Goal: Task Accomplishment & Management: Manage account settings

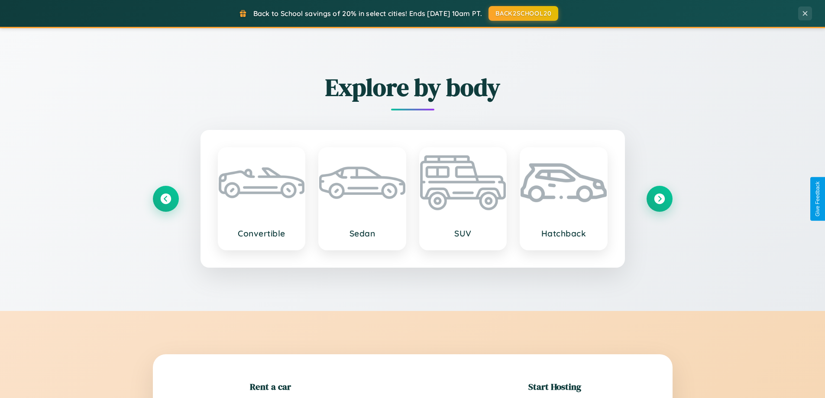
scroll to position [187, 0]
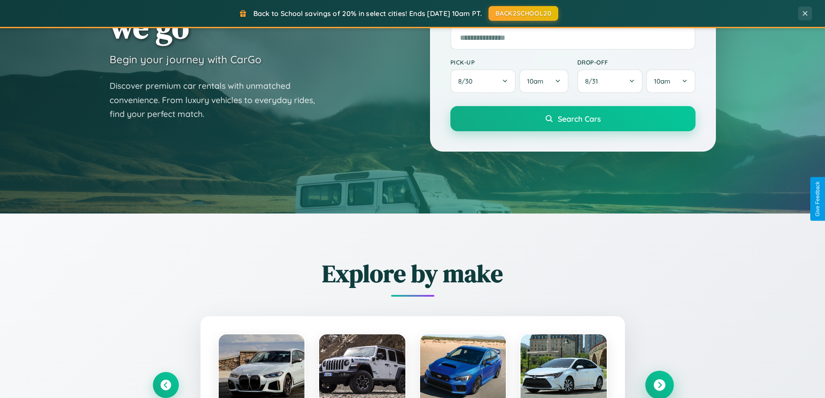
click at [659, 385] on icon at bounding box center [660, 386] width 12 height 12
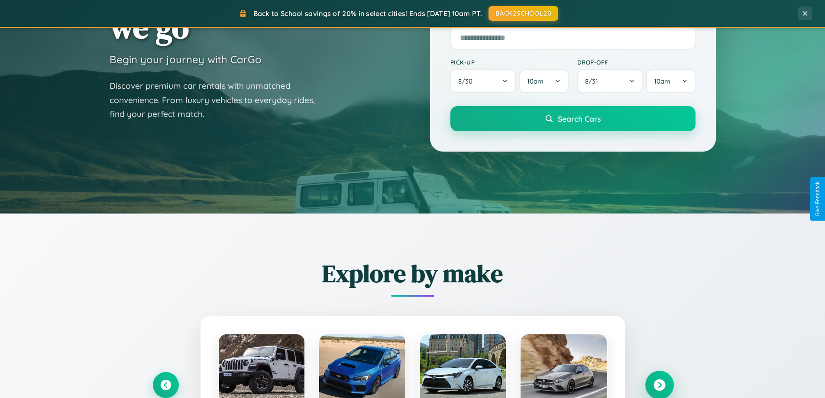
click at [659, 384] on icon at bounding box center [660, 386] width 12 height 12
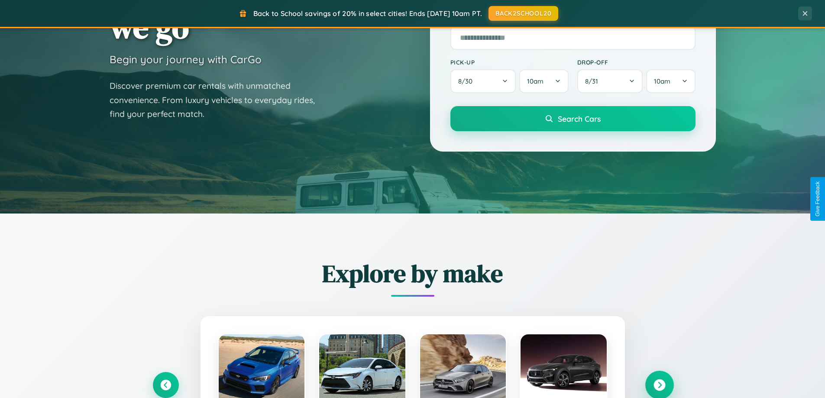
click at [659, 384] on icon at bounding box center [660, 386] width 12 height 12
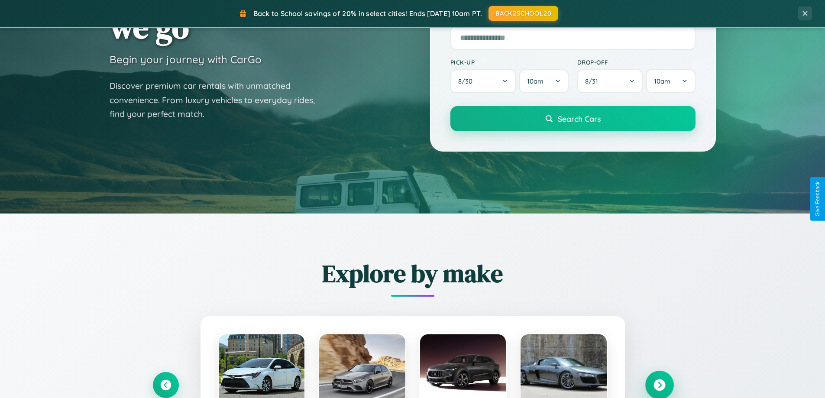
click at [659, 384] on icon at bounding box center [660, 386] width 12 height 12
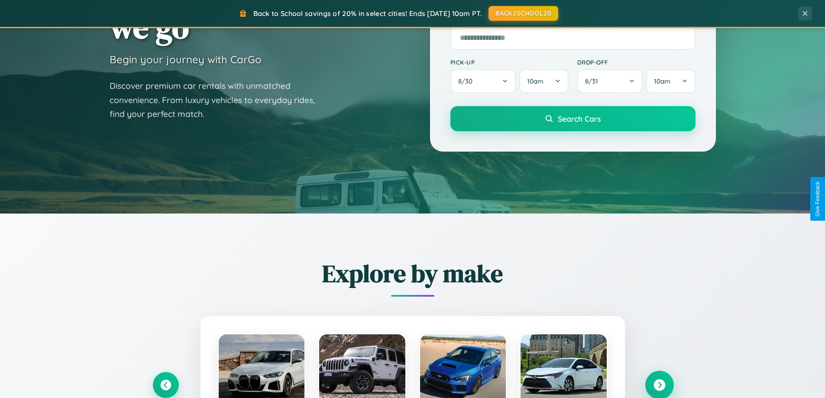
click at [659, 385] on icon at bounding box center [660, 386] width 12 height 12
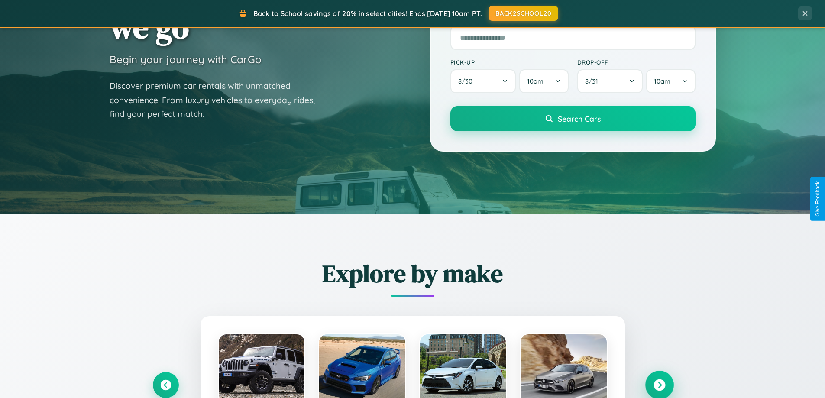
scroll to position [1667, 0]
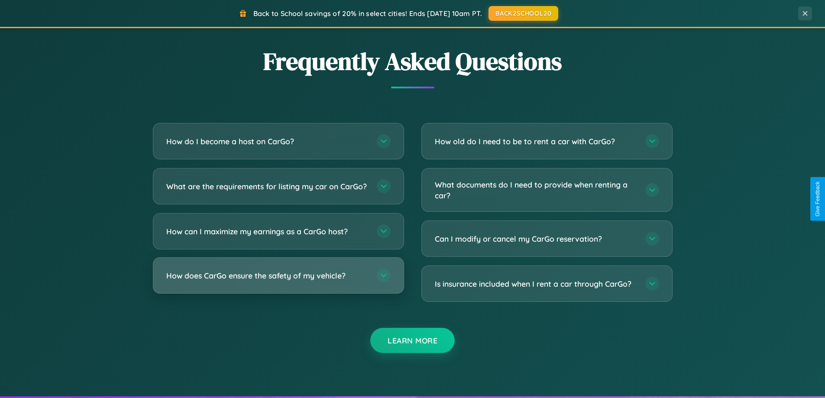
click at [278, 281] on h3 "How does CarGo ensure the safety of my vehicle?" at bounding box center [267, 275] width 202 height 11
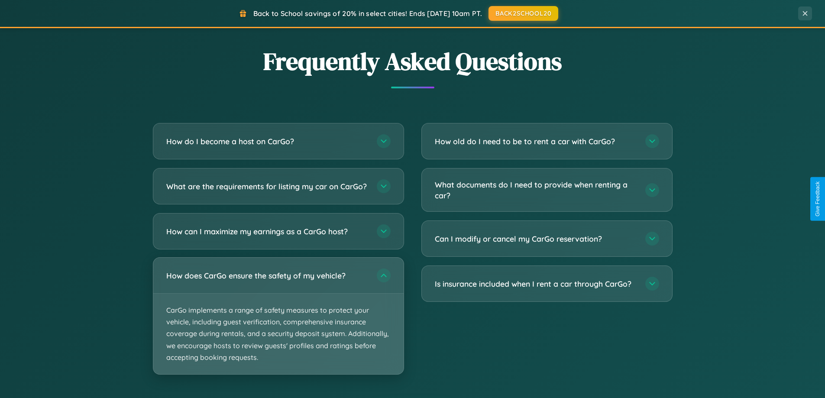
click at [278, 323] on p "CarGo implements a range of safety measures to protect your vehicle, including …" at bounding box center [278, 334] width 250 height 81
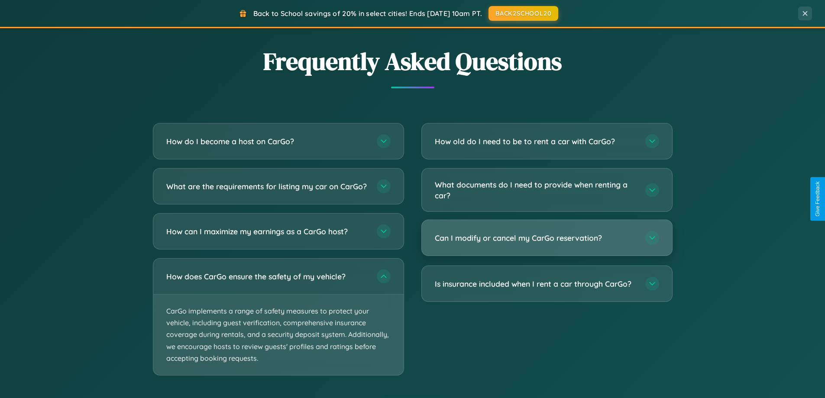
click at [547, 238] on h3 "Can I modify or cancel my CarGo reservation?" at bounding box center [536, 238] width 202 height 11
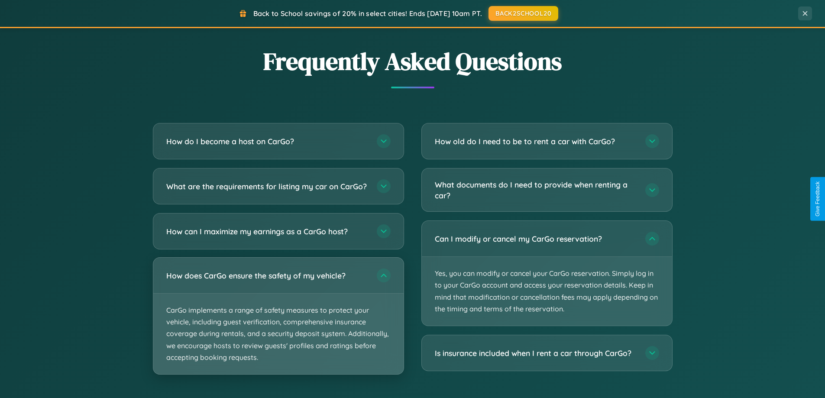
click at [278, 324] on p "CarGo implements a range of safety measures to protect your vehicle, including …" at bounding box center [278, 334] width 250 height 81
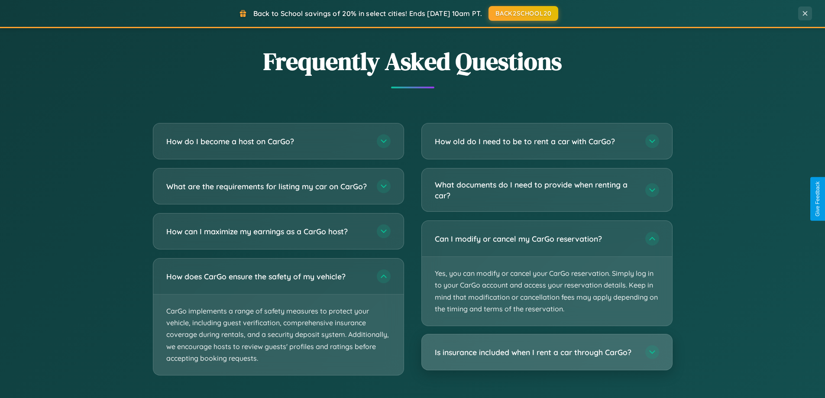
click at [547, 352] on h3 "Is insurance included when I rent a car through CarGo?" at bounding box center [536, 352] width 202 height 11
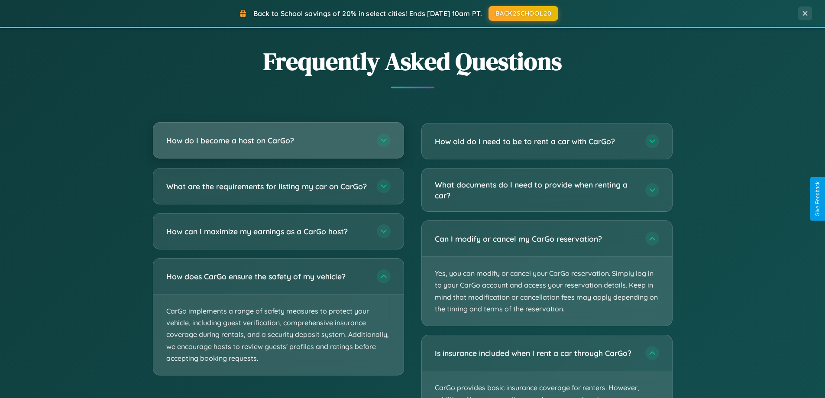
click at [278, 141] on h3 "How do I become a host on CarGo?" at bounding box center [267, 140] width 202 height 11
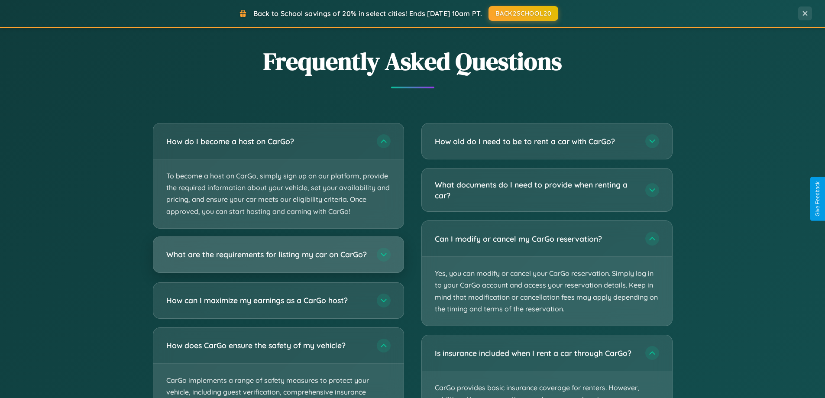
click at [278, 259] on h3 "What are the requirements for listing my car on CarGo?" at bounding box center [267, 254] width 202 height 11
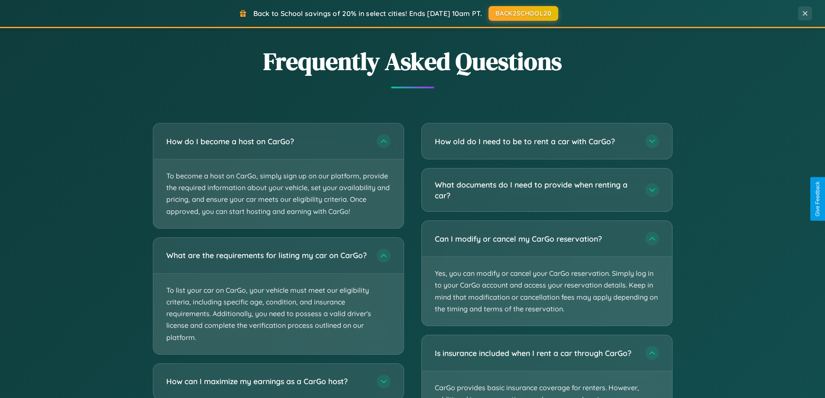
scroll to position [0, 0]
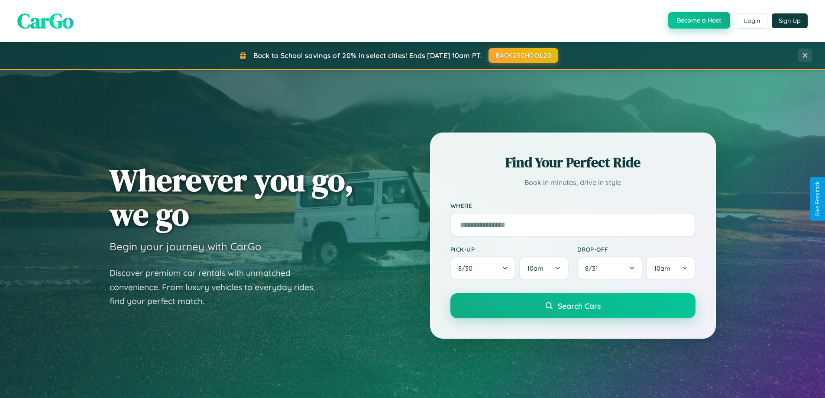
click at [698, 20] on button "Become a Host" at bounding box center [700, 20] width 62 height 16
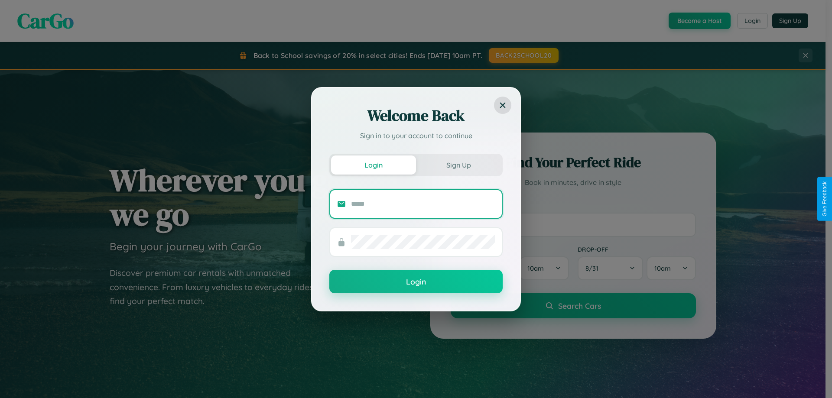
click at [423, 204] on input "text" at bounding box center [423, 204] width 144 height 14
type input "**********"
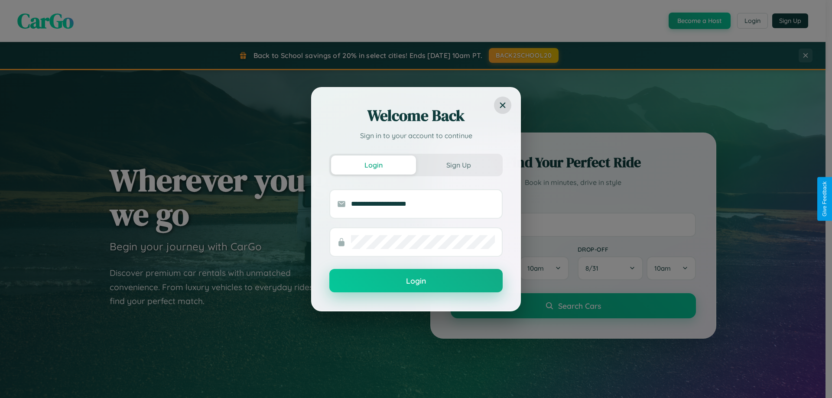
click at [416, 281] on button "Login" at bounding box center [415, 280] width 173 height 23
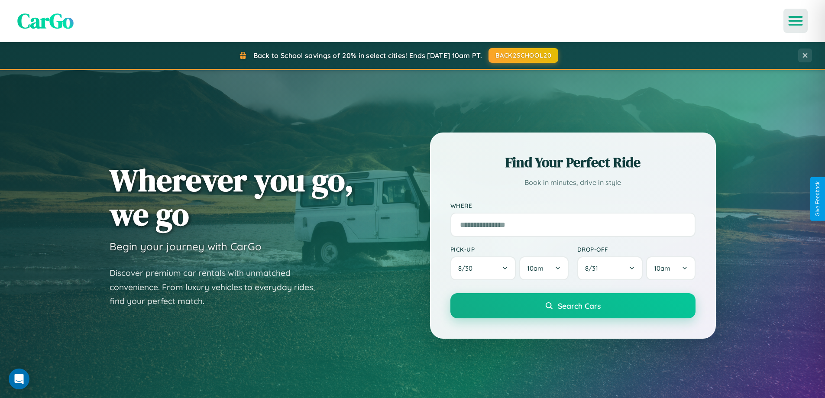
click at [796, 21] on icon "Open menu" at bounding box center [796, 21] width 13 height 8
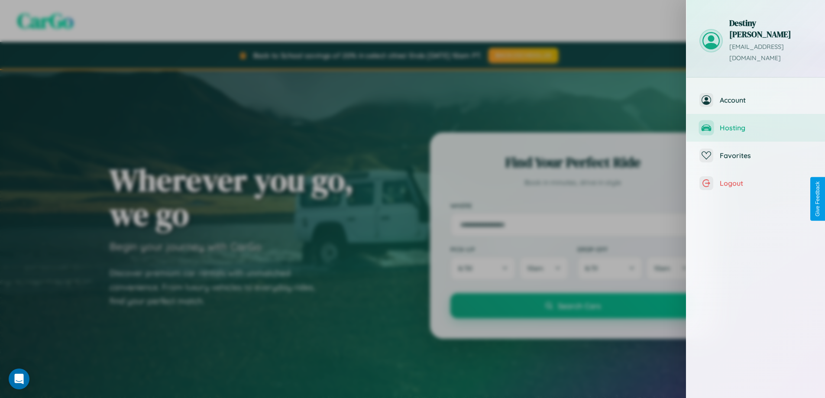
click at [756, 123] on span "Hosting" at bounding box center [766, 127] width 92 height 9
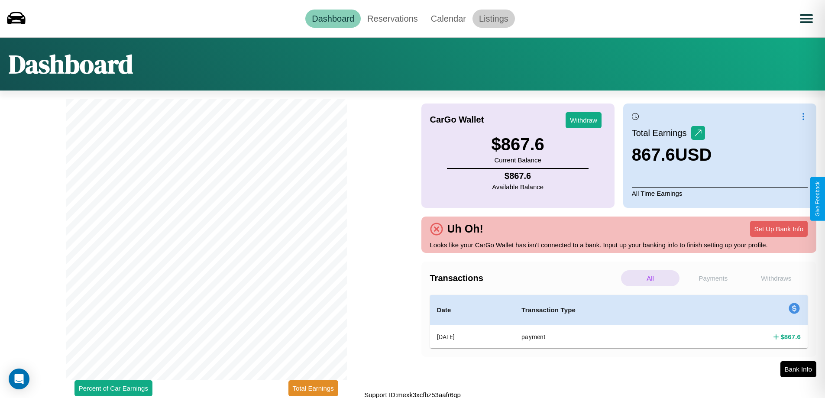
click at [493, 18] on link "Listings" at bounding box center [494, 19] width 42 height 18
